Goal: Information Seeking & Learning: Learn about a topic

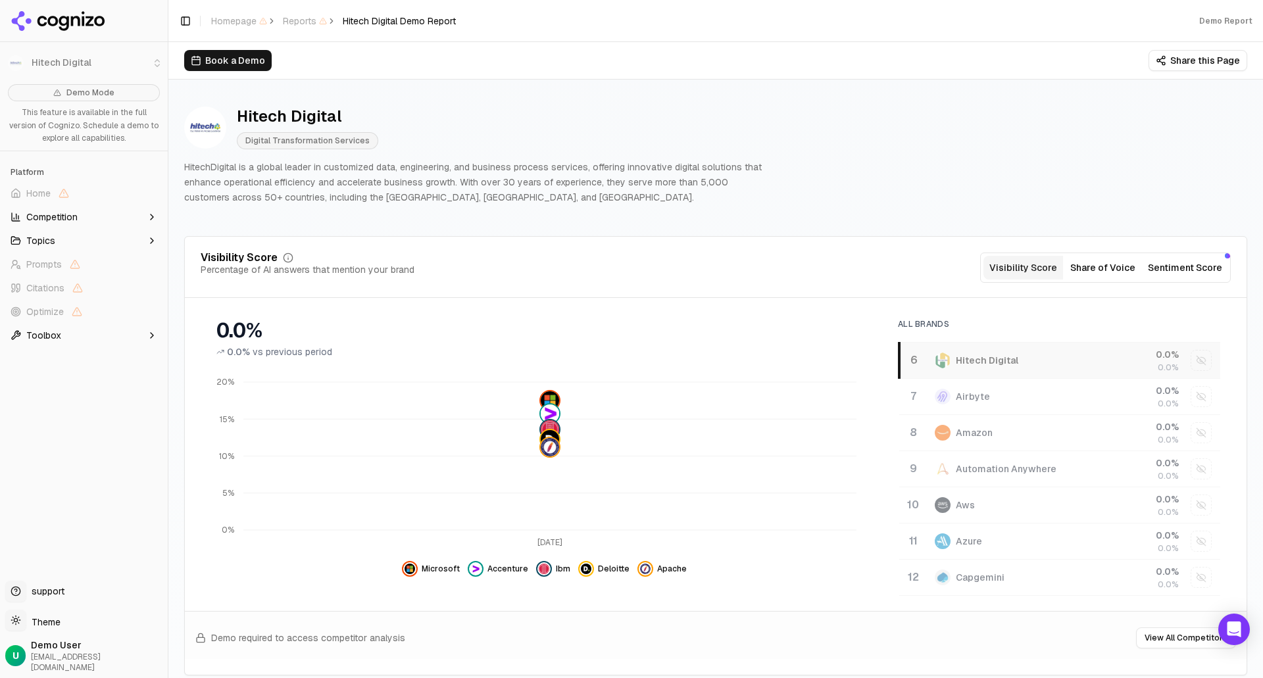
scroll to position [197, 0]
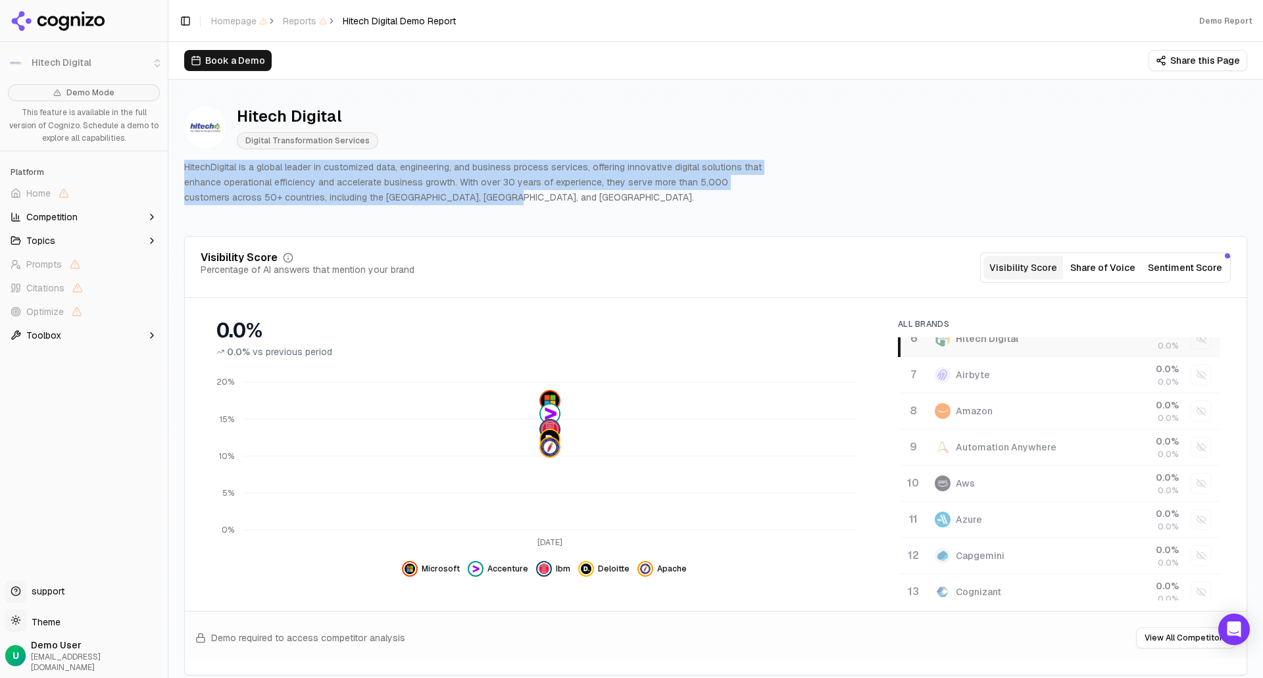
drag, startPoint x: 461, startPoint y: 199, endPoint x: 181, endPoint y: 166, distance: 282.1
drag, startPoint x: 181, startPoint y: 166, endPoint x: 445, endPoint y: 193, distance: 265.1
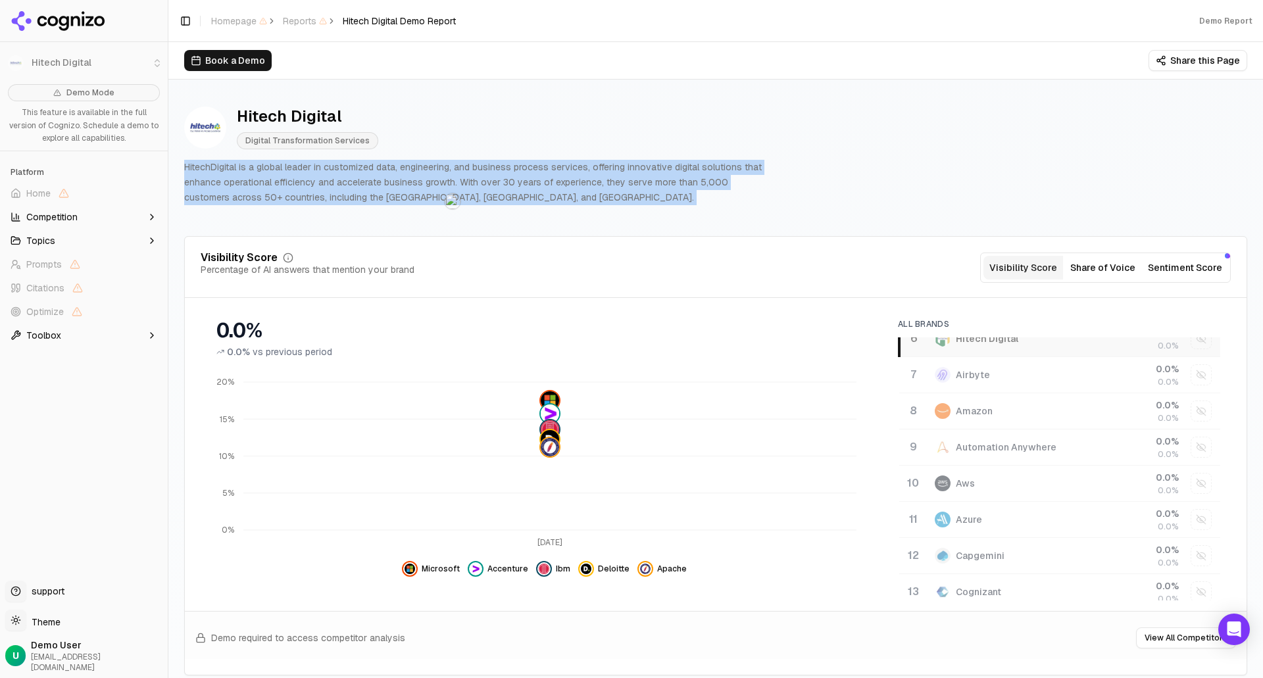
click at [498, 198] on p "HitechDigital is a global leader in customized data, engineering, and business …" at bounding box center [478, 182] width 589 height 45
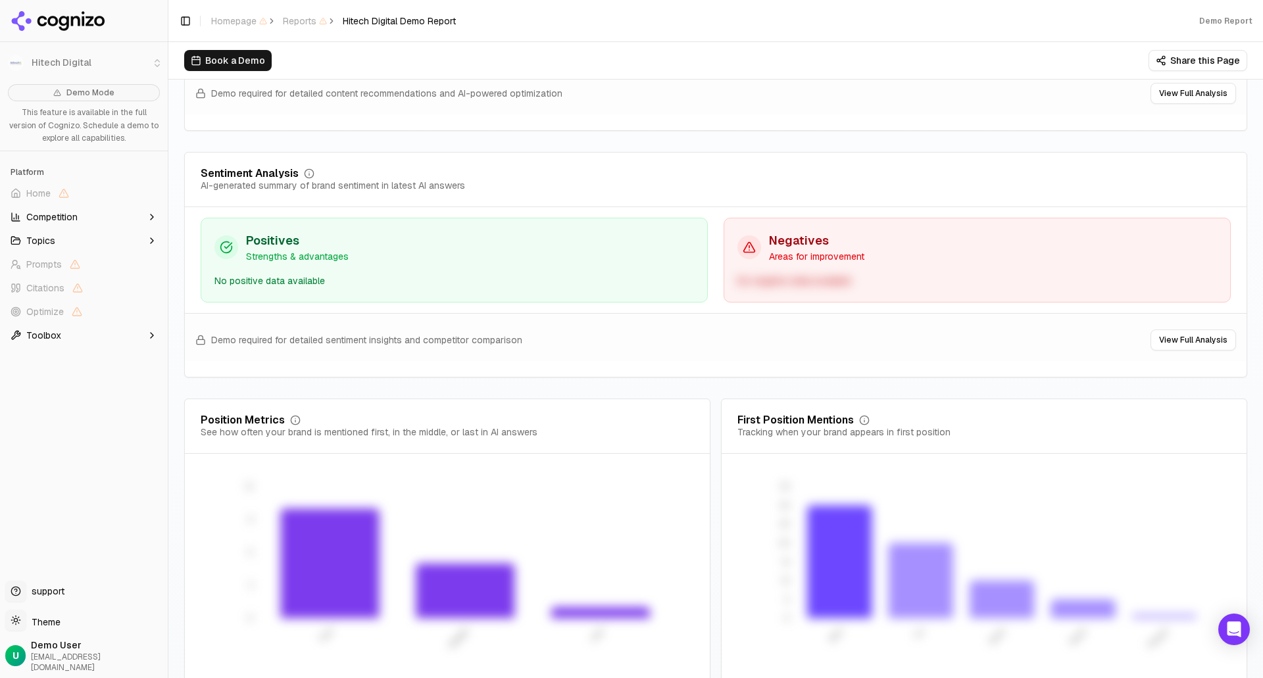
scroll to position [2449, 0]
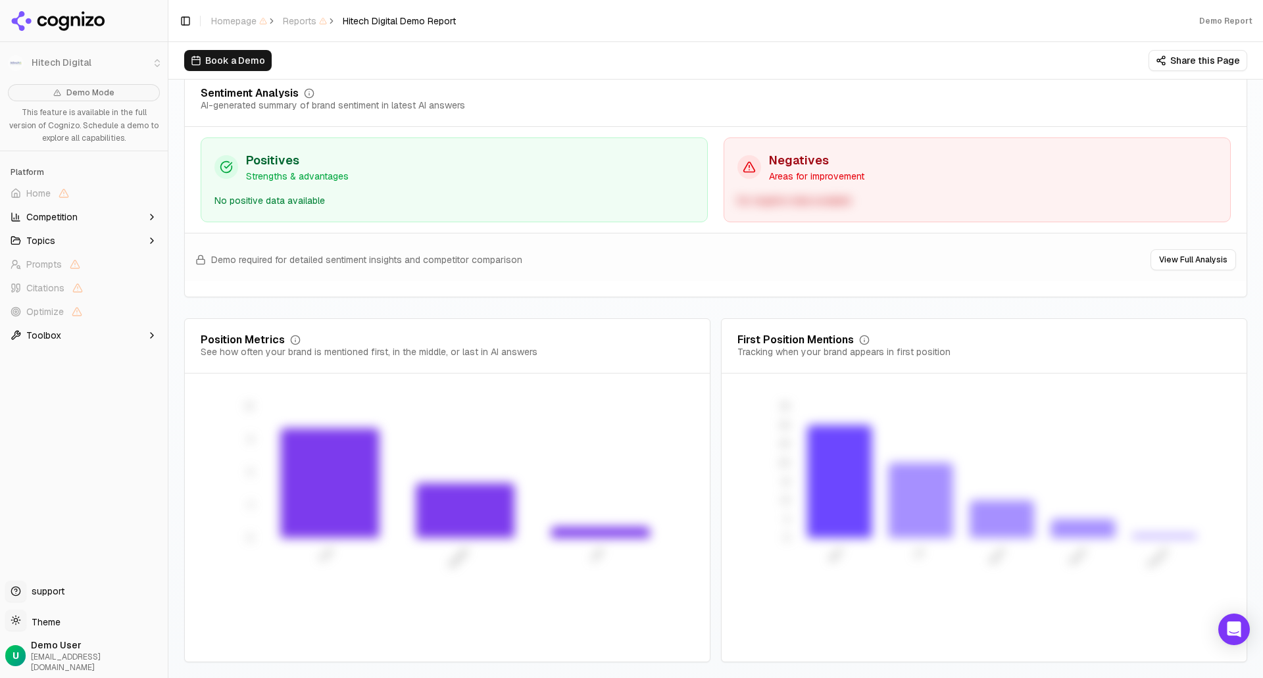
click at [100, 245] on button "Topics" at bounding box center [83, 240] width 157 height 21
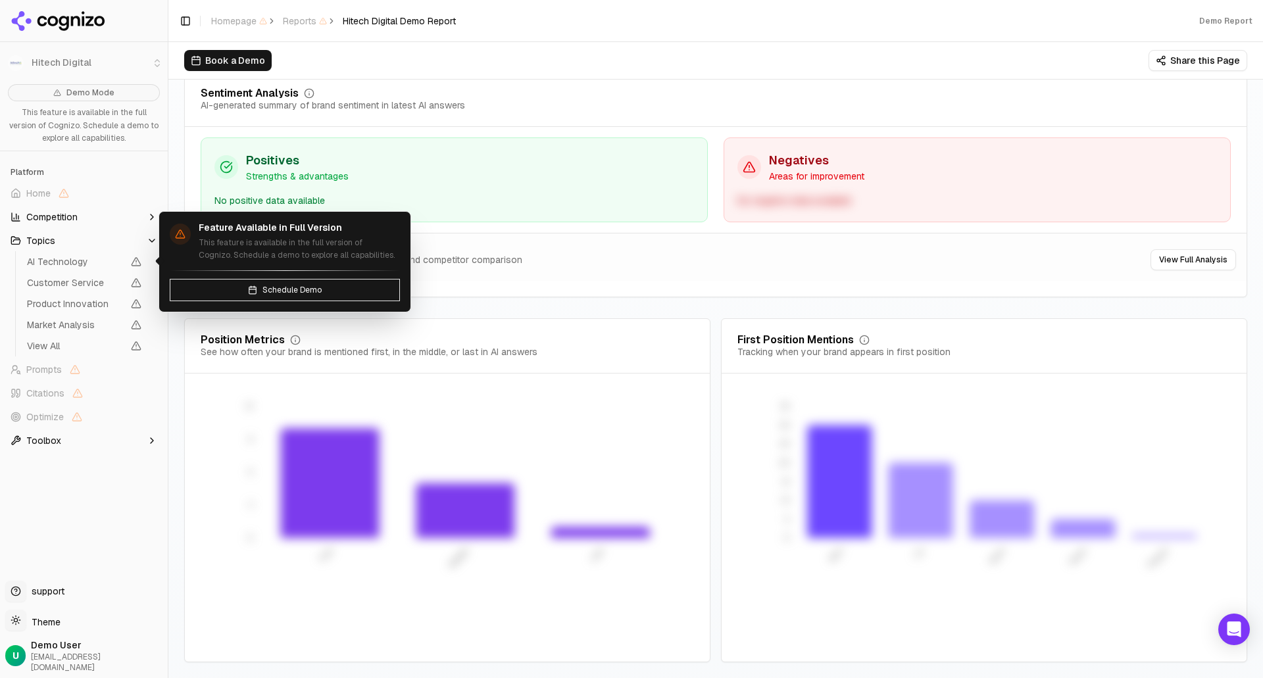
click at [77, 266] on span "AI Technology" at bounding box center [75, 261] width 96 height 13
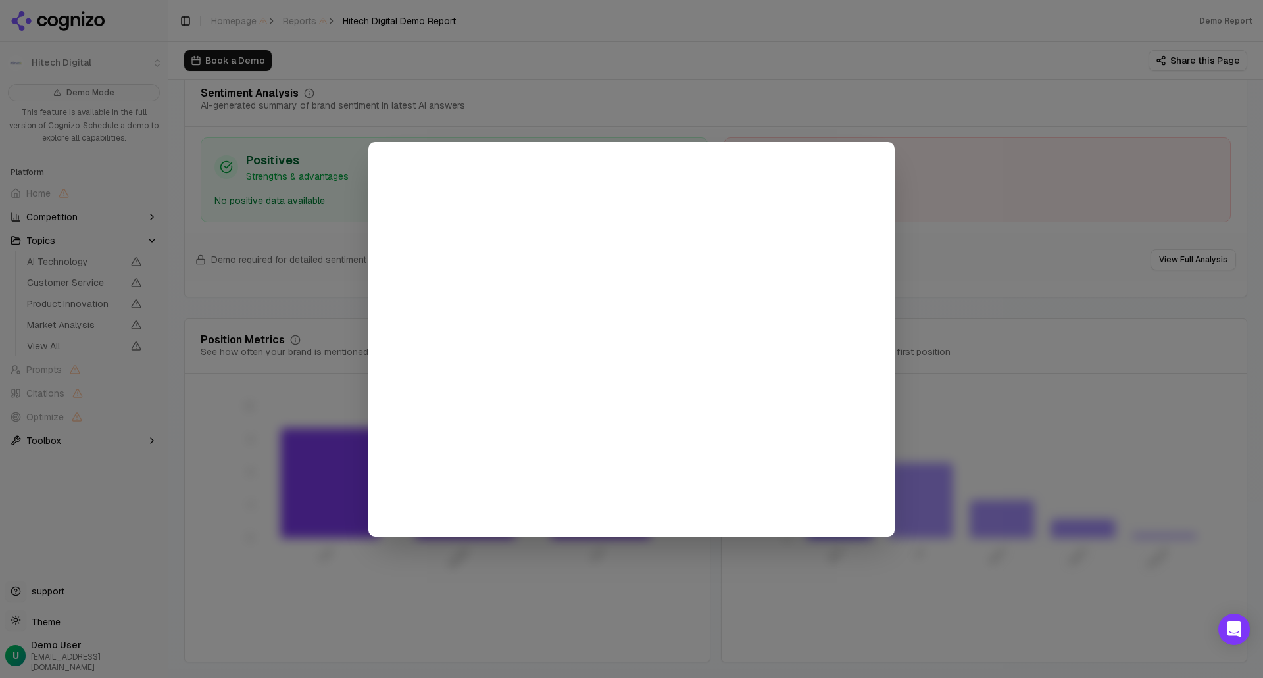
click at [720, 101] on div at bounding box center [631, 339] width 1263 height 678
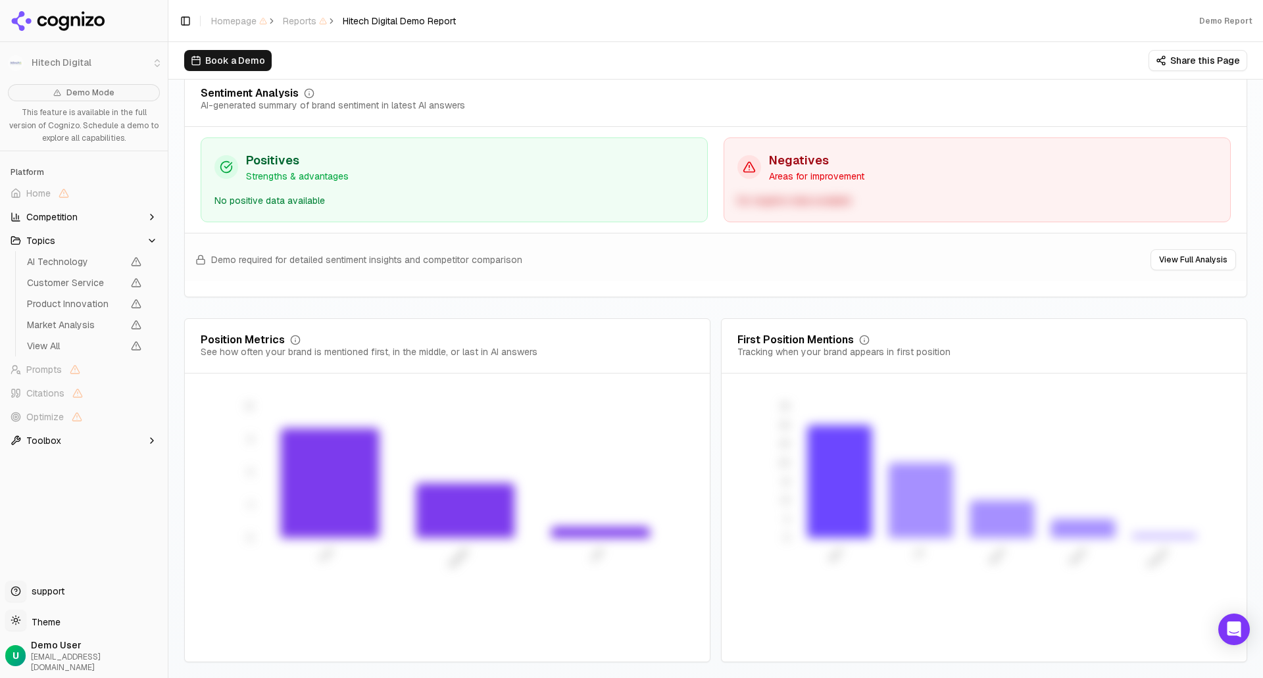
click at [108, 220] on button "Competition" at bounding box center [83, 216] width 157 height 21
click at [1189, 258] on button "View Full Analysis" at bounding box center [1192, 259] width 85 height 21
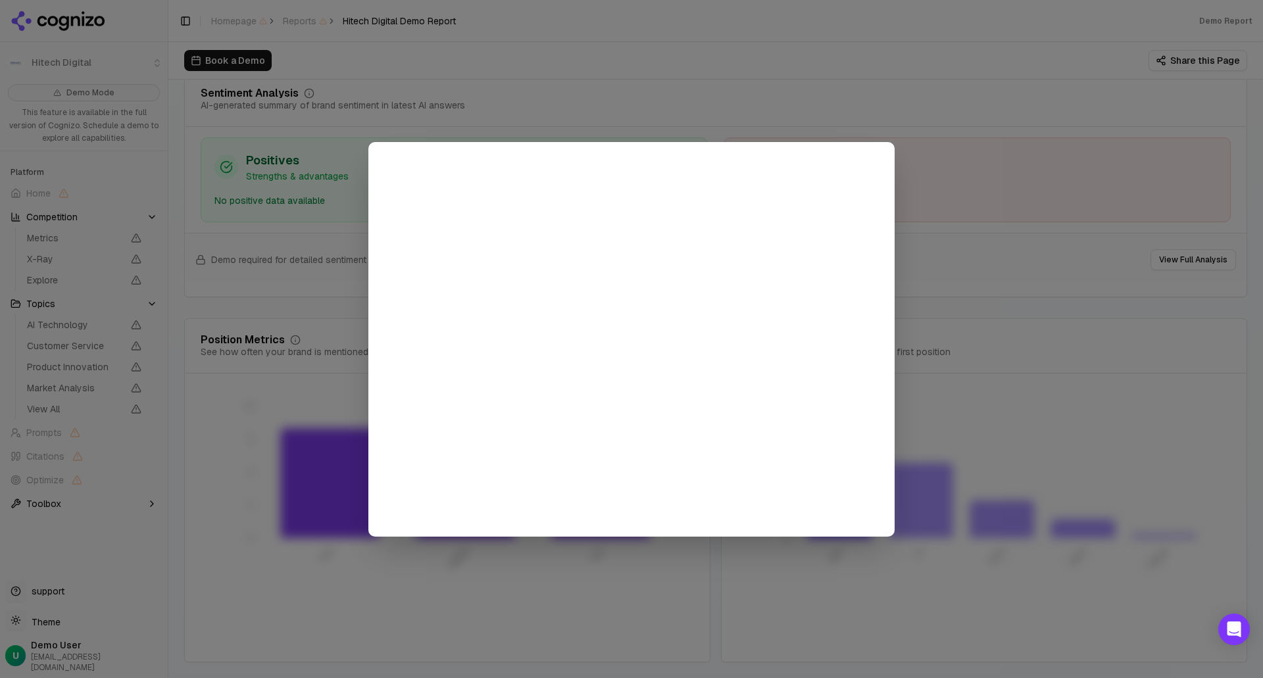
click at [1016, 223] on div at bounding box center [631, 339] width 1263 height 678
